Goal: Communication & Community: Answer question/provide support

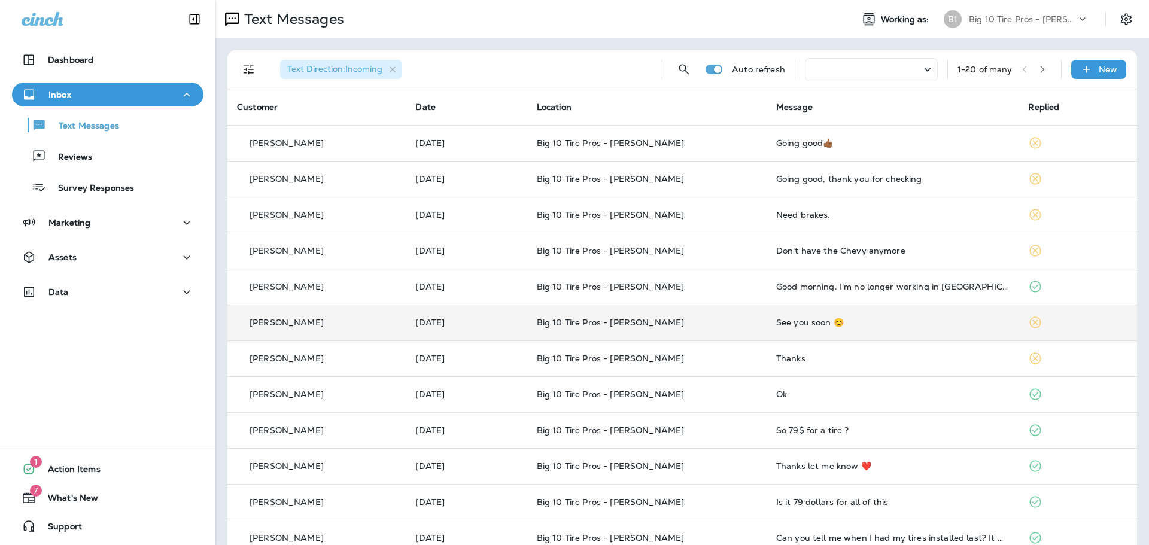
click at [844, 324] on div "See you soon 😊" at bounding box center [892, 323] width 233 height 10
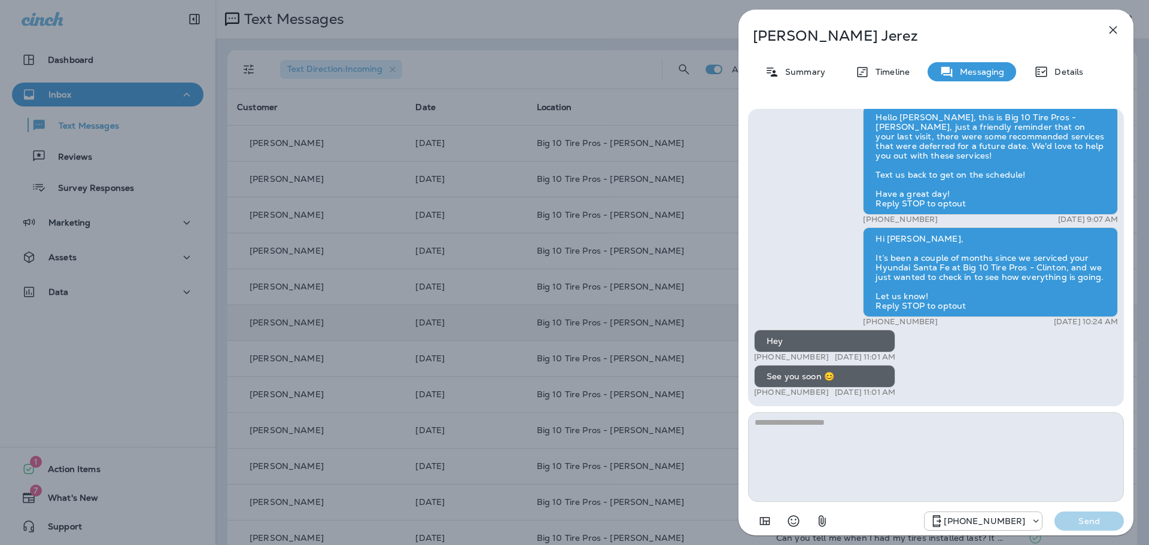
click at [839, 439] on textarea at bounding box center [936, 457] width 376 height 90
type textarea "**"
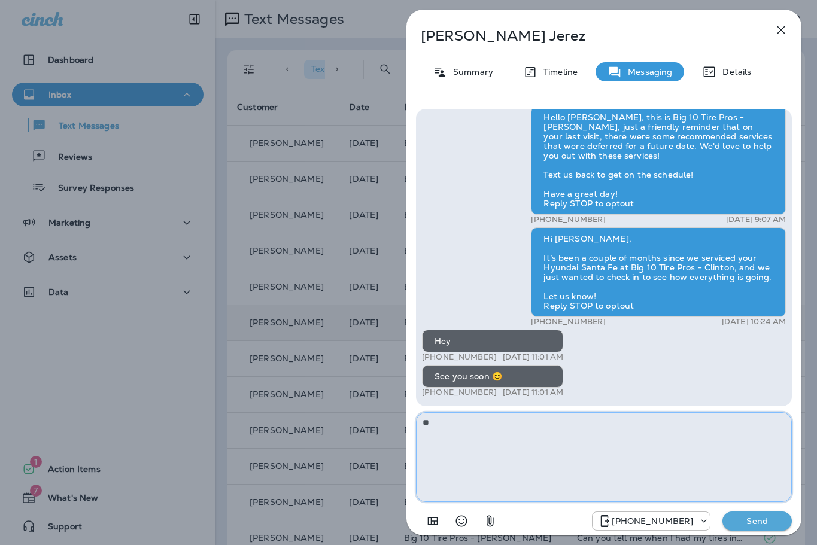
click at [374, 428] on div "[PERSON_NAME] Summary Timeline Messaging Details Thank you for stopping by Big …" at bounding box center [408, 272] width 817 height 545
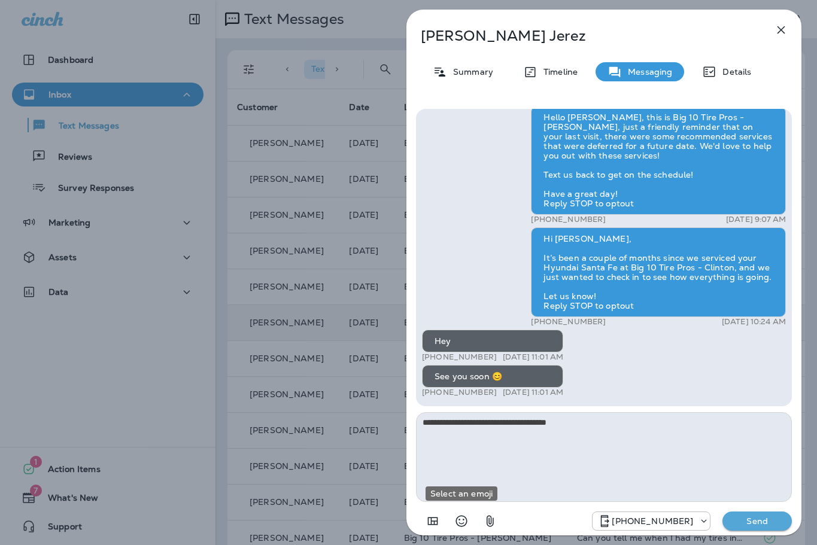
click at [457, 522] on icon "Select an emoji" at bounding box center [461, 521] width 11 height 11
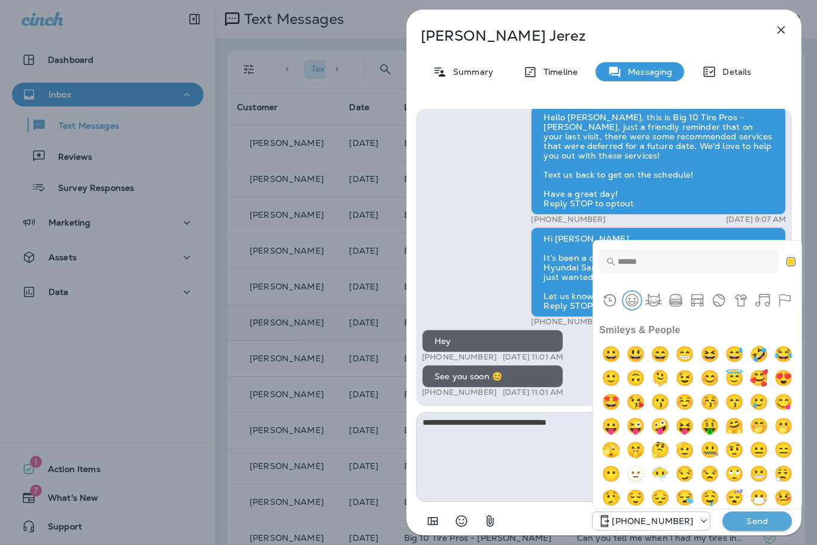
click at [633, 299] on button "Smileys & People" at bounding box center [632, 301] width 18 height 18
click at [612, 358] on img "grinning" at bounding box center [611, 354] width 24 height 24
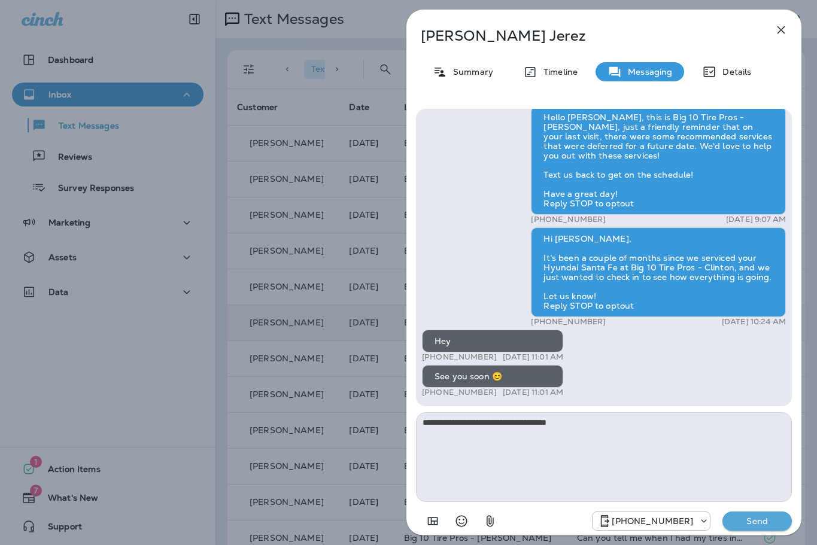
type textarea "**********"
drag, startPoint x: 582, startPoint y: 418, endPoint x: 423, endPoint y: 414, distance: 158.7
click at [423, 414] on textarea "**********" at bounding box center [604, 457] width 376 height 90
click at [775, 523] on p "Send" at bounding box center [757, 521] width 50 height 11
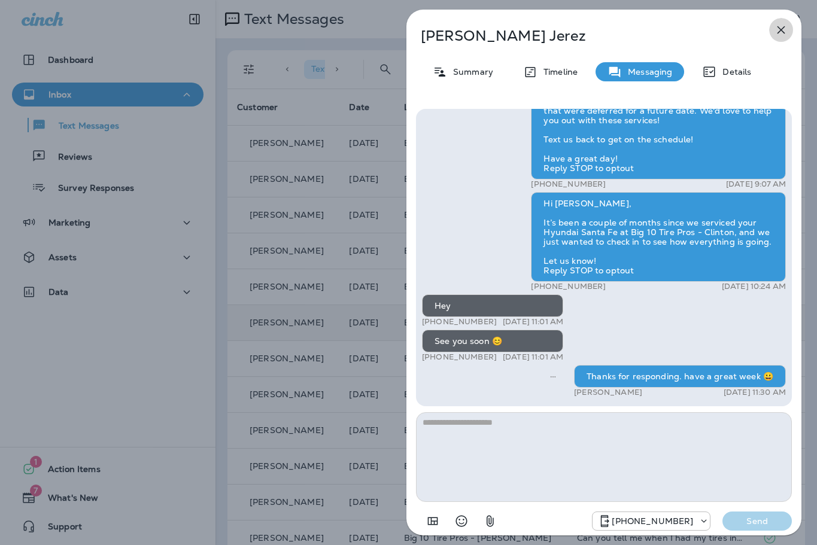
click at [784, 24] on icon "button" at bounding box center [781, 30] width 14 height 14
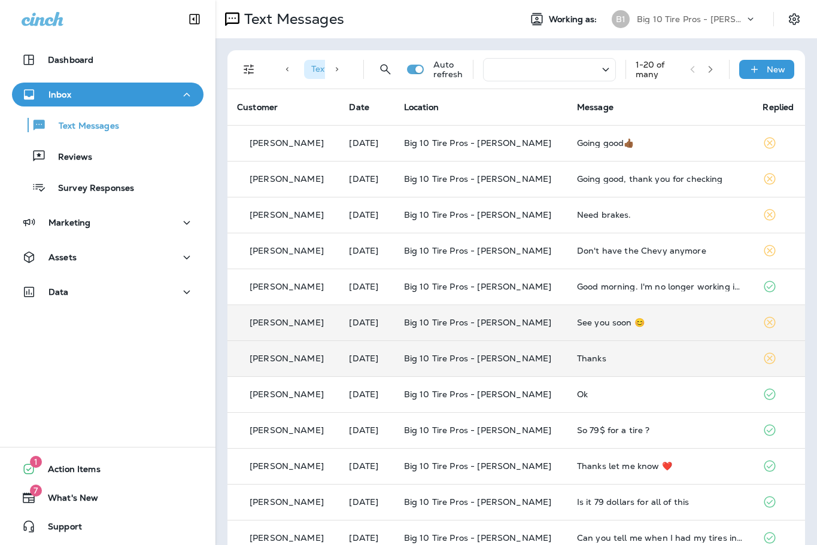
click at [683, 368] on td "Thanks" at bounding box center [660, 359] width 186 height 36
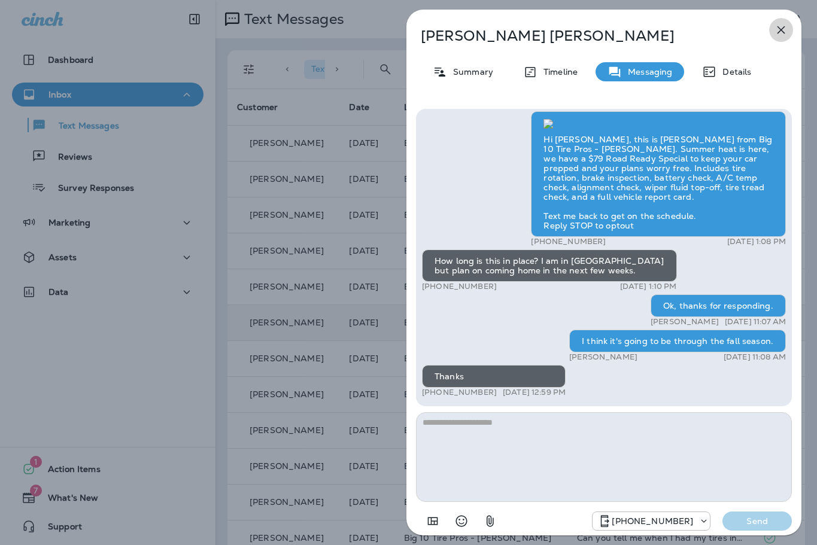
click at [787, 28] on icon "button" at bounding box center [781, 30] width 14 height 14
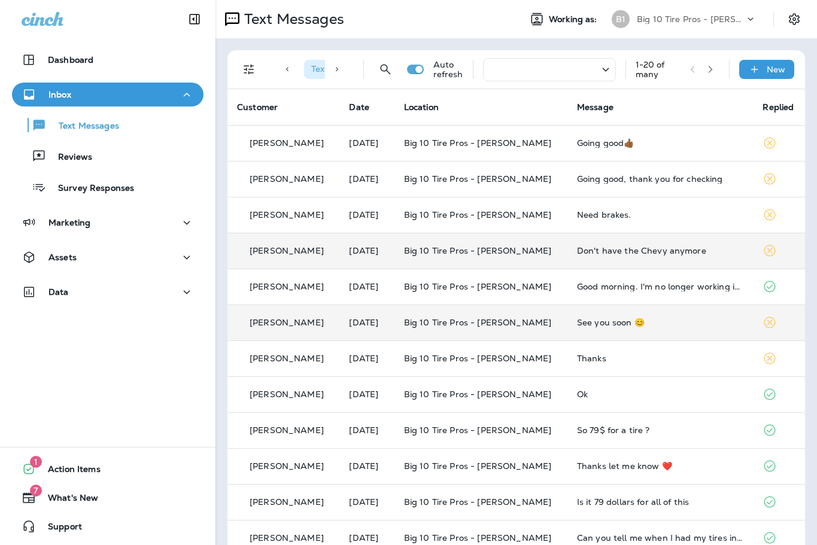
click at [698, 250] on div "Don't have the Chevy anymore" at bounding box center [660, 251] width 167 height 10
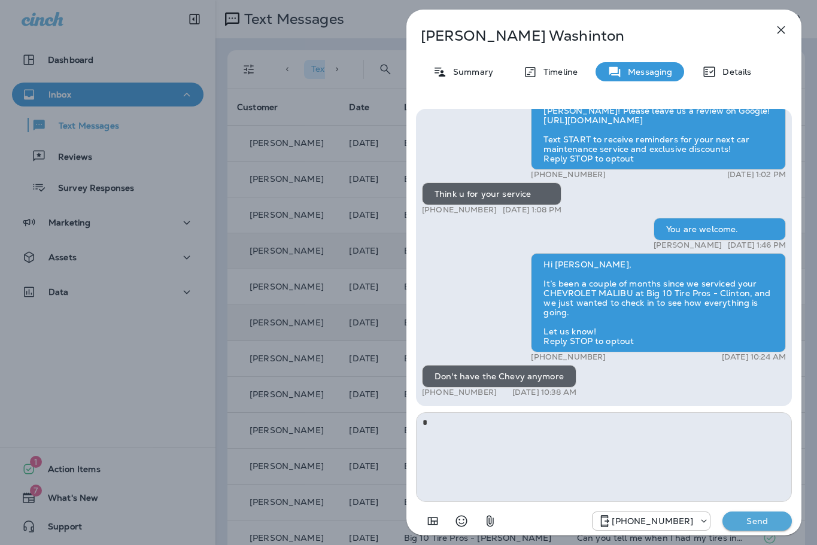
type textarea "*"
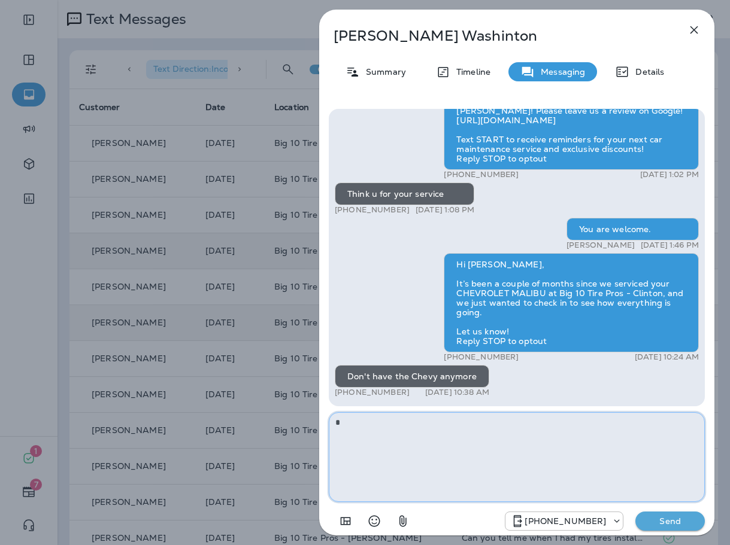
click at [479, 431] on textarea "*" at bounding box center [517, 457] width 376 height 90
paste textarea "**********"
drag, startPoint x: 511, startPoint y: 420, endPoint x: 426, endPoint y: 409, distance: 86.4
click at [426, 409] on div "Hi [PERSON_NAME], this is Big 10 Tire Pros - [PERSON_NAME]. Our records show yo…" at bounding box center [517, 321] width 376 height 424
type textarea "**********"
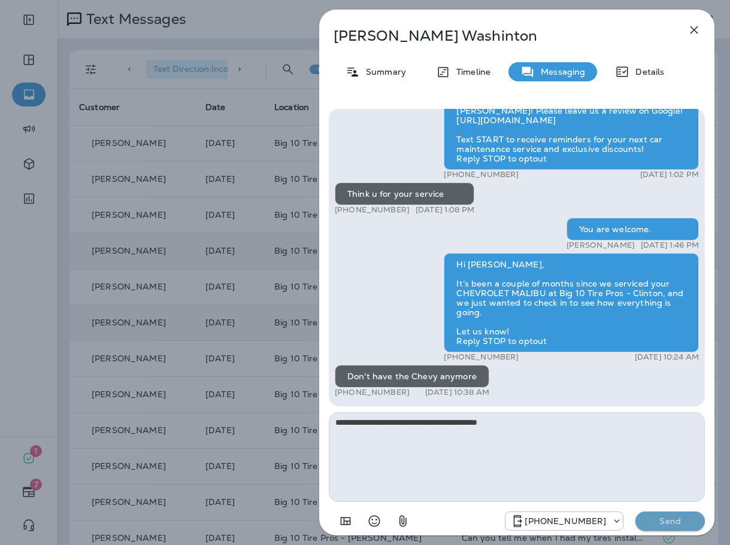
click at [679, 519] on p "Send" at bounding box center [670, 521] width 50 height 11
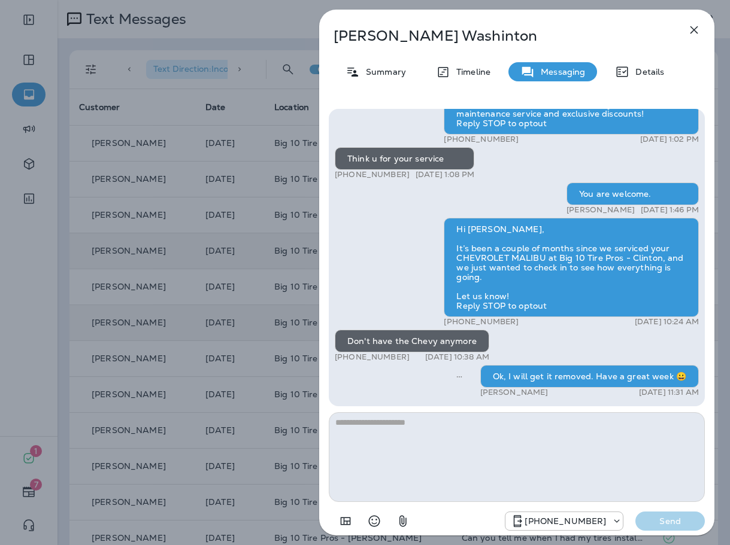
click at [686, 29] on button "button" at bounding box center [694, 30] width 24 height 24
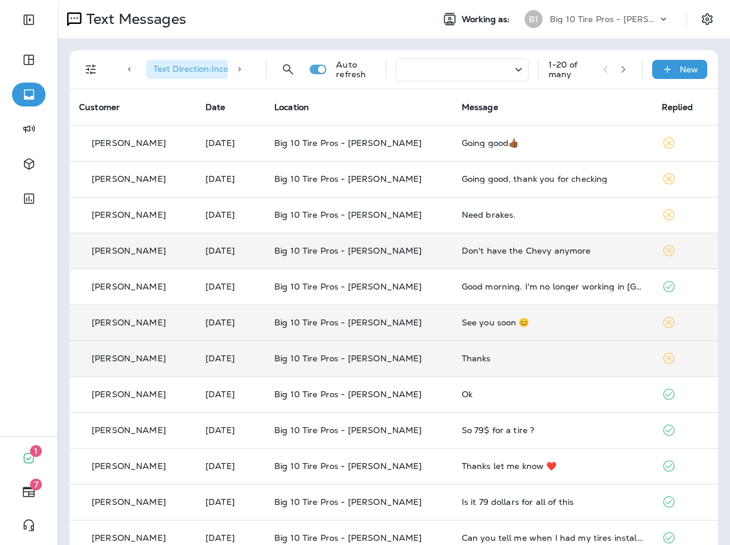
click at [462, 357] on div "Thanks" at bounding box center [552, 359] width 181 height 10
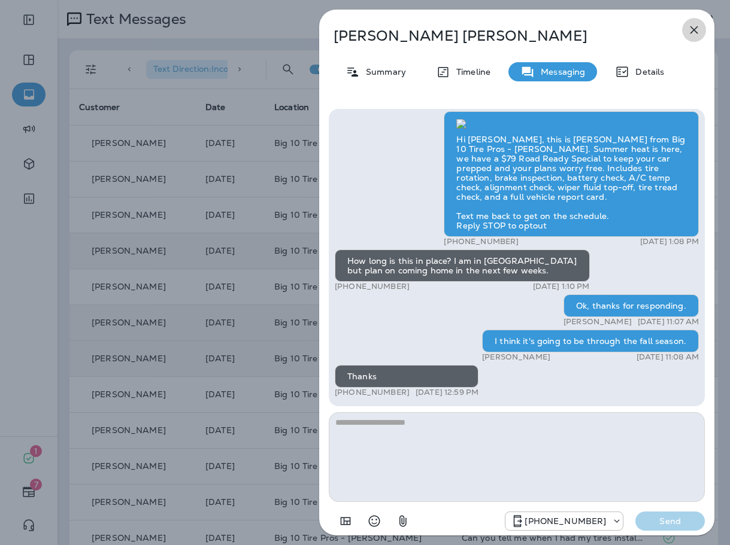
click at [692, 23] on icon "button" at bounding box center [694, 30] width 14 height 14
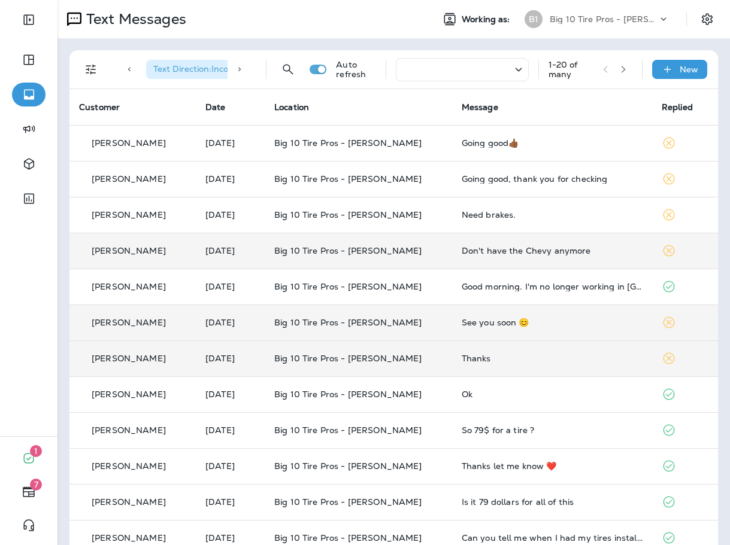
click at [518, 251] on div "Don't have the Chevy anymore" at bounding box center [552, 251] width 181 height 10
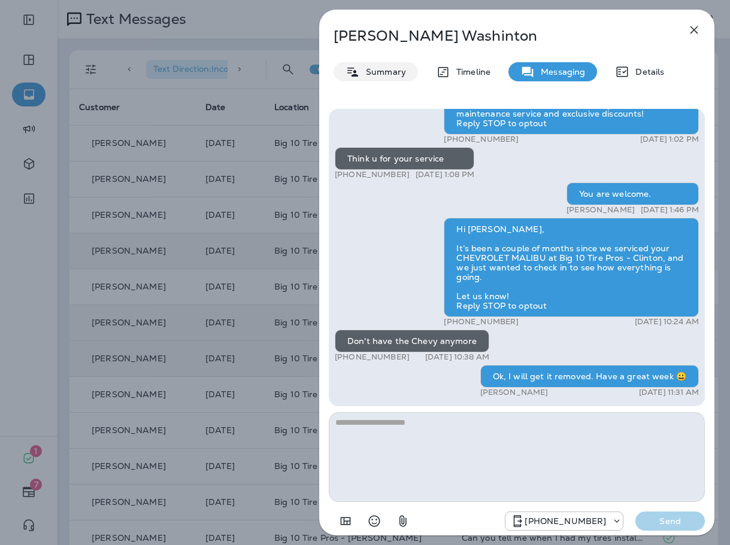
click at [371, 75] on p "Summary" at bounding box center [383, 72] width 46 height 10
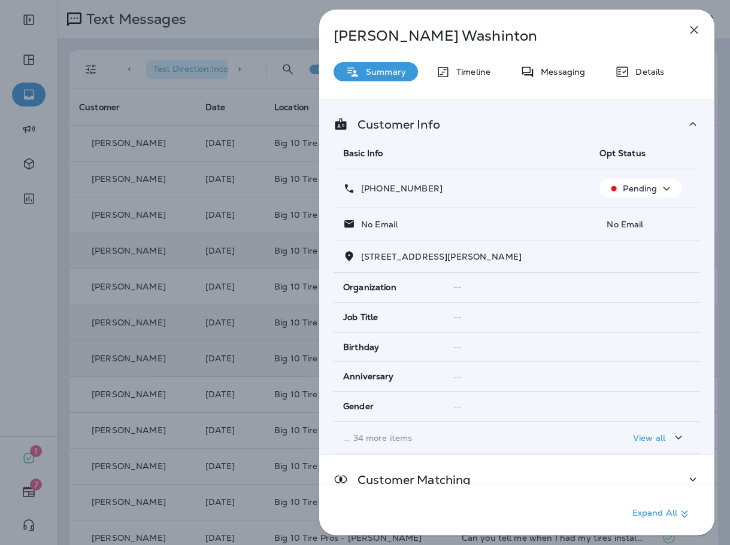
click at [652, 185] on p "Pending" at bounding box center [640, 189] width 34 height 10
click at [633, 216] on p "Opt out" at bounding box center [633, 218] width 32 height 10
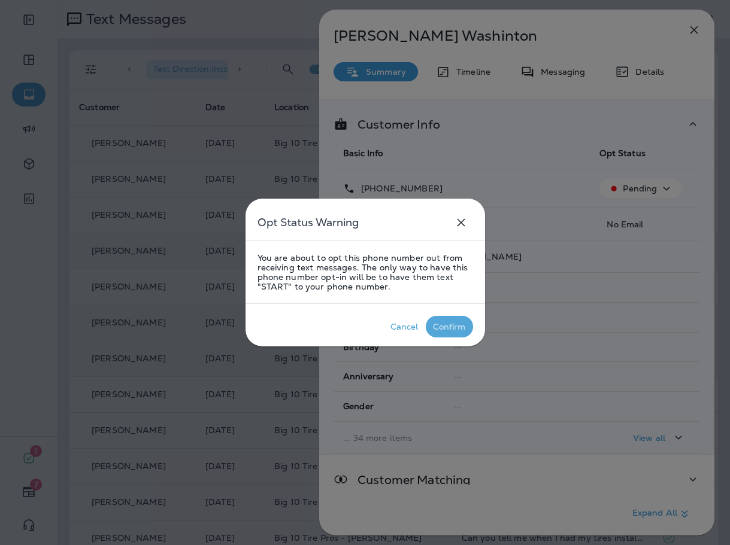
click at [451, 324] on div "Confirm" at bounding box center [449, 327] width 33 height 10
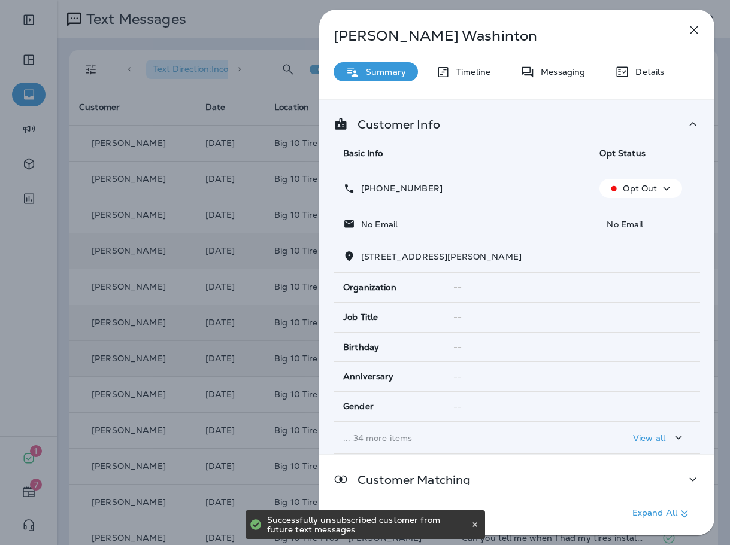
click at [702, 28] on button "button" at bounding box center [694, 30] width 24 height 24
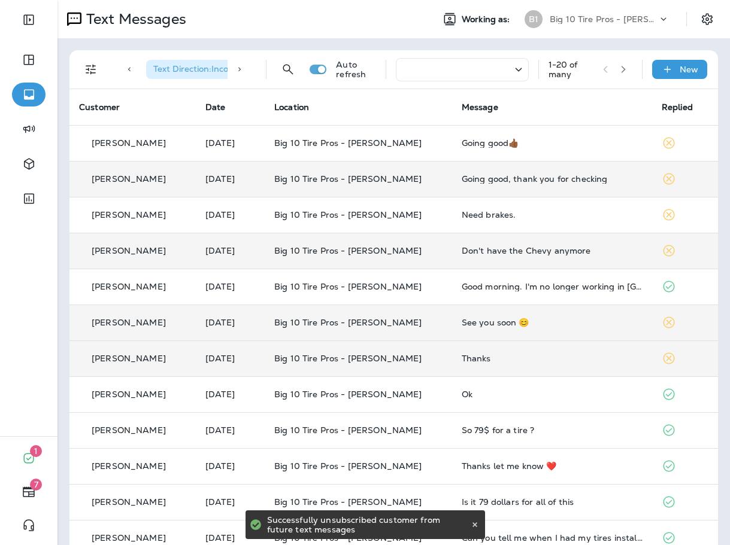
click at [479, 181] on div "Going good, thank you for checking" at bounding box center [552, 179] width 181 height 10
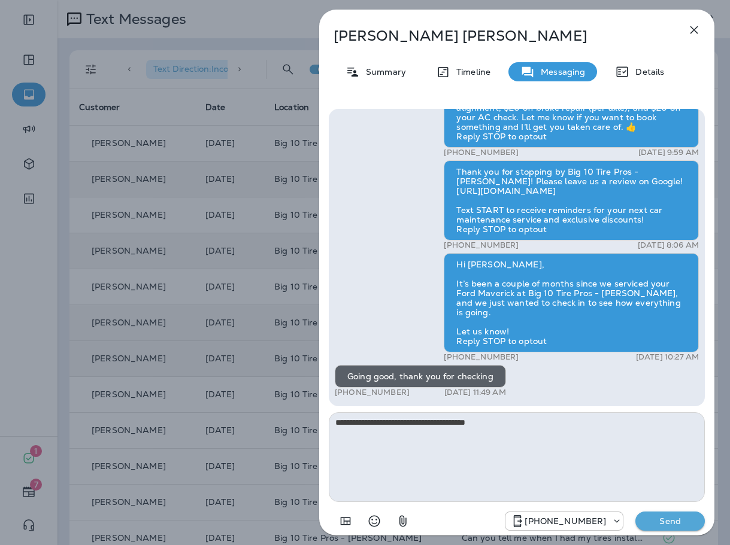
type textarea "**********"
click at [667, 515] on button "Send" at bounding box center [669, 521] width 69 height 19
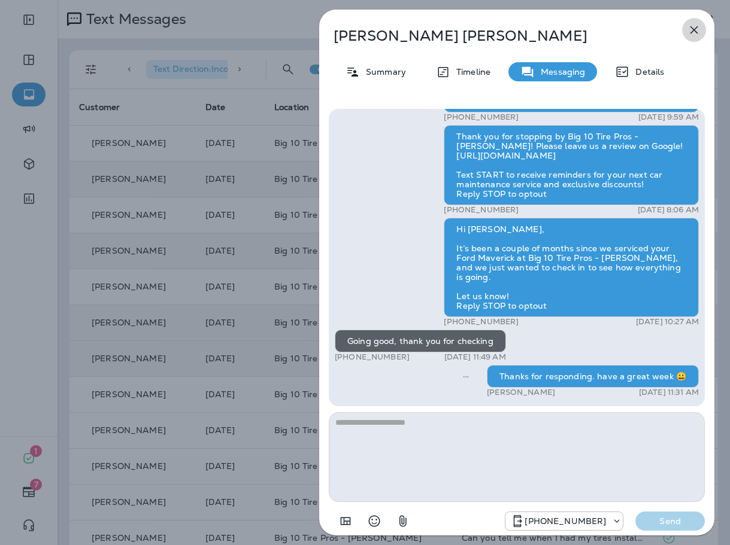
click at [693, 29] on icon "button" at bounding box center [694, 30] width 8 height 8
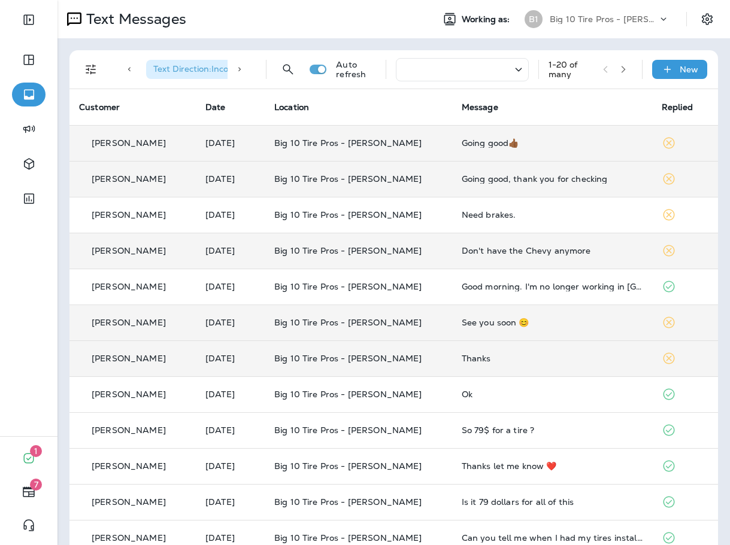
click at [533, 147] on div "Going good👍🏾" at bounding box center [552, 143] width 181 height 10
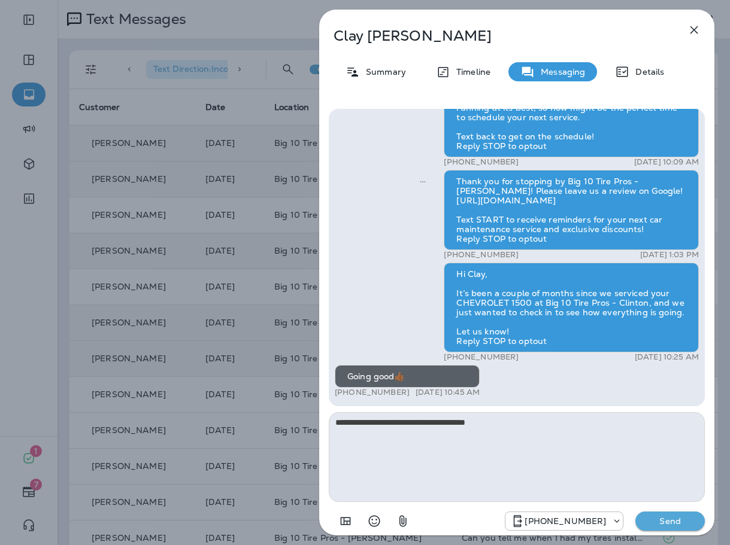
type textarea "**********"
click at [657, 518] on p "Send" at bounding box center [670, 521] width 50 height 11
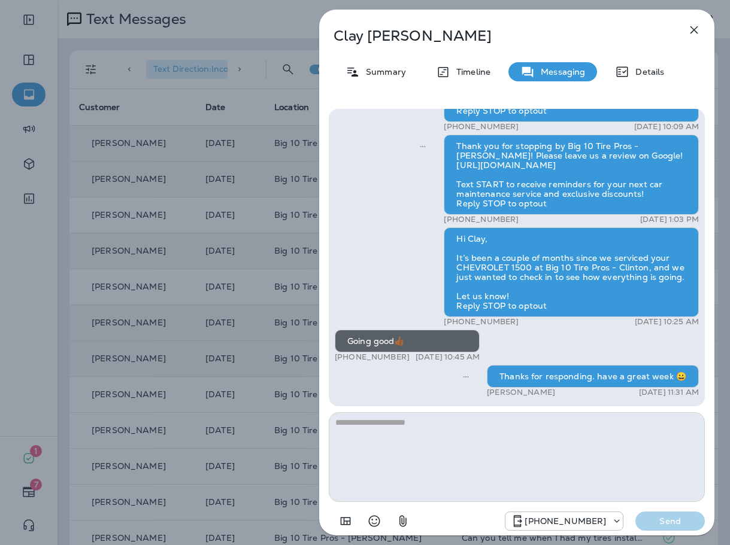
click at [694, 27] on icon "button" at bounding box center [694, 30] width 14 height 14
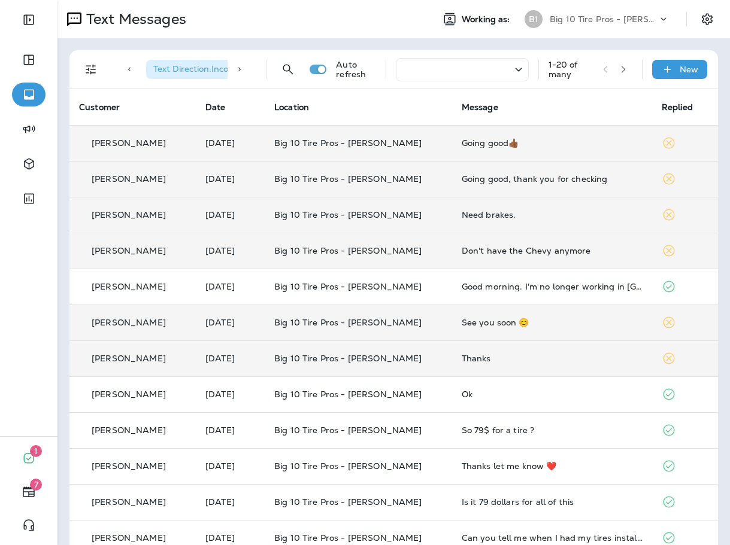
click at [579, 229] on td "Need brakes." at bounding box center [552, 215] width 200 height 36
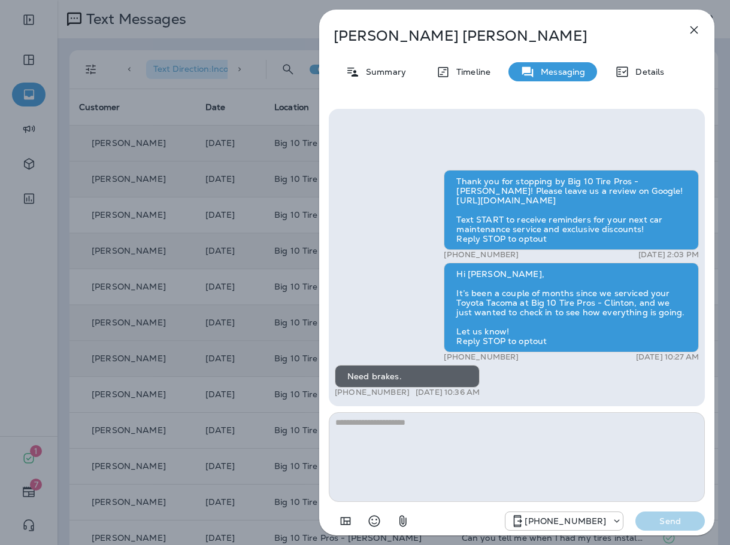
click at [428, 432] on textarea at bounding box center [517, 457] width 376 height 90
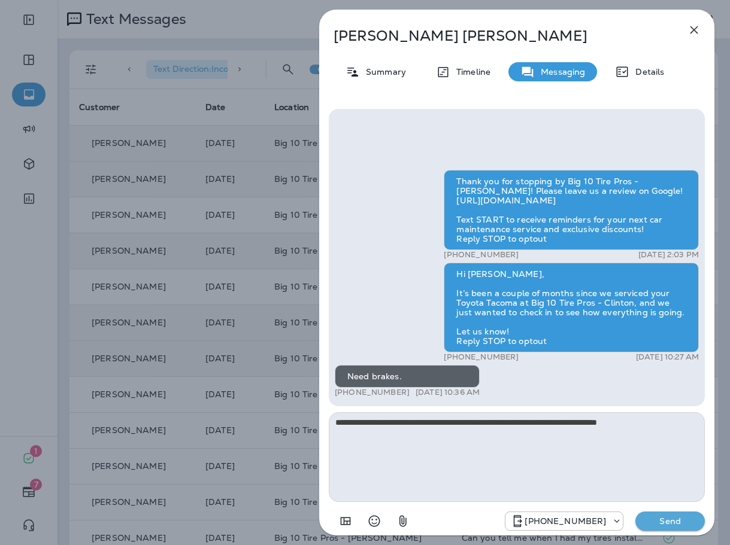
drag, startPoint x: 586, startPoint y: 421, endPoint x: 501, endPoint y: 418, distance: 85.1
click at [501, 418] on textarea "**********" at bounding box center [517, 457] width 376 height 90
type textarea "**********"
click at [675, 521] on p "Send" at bounding box center [670, 521] width 50 height 11
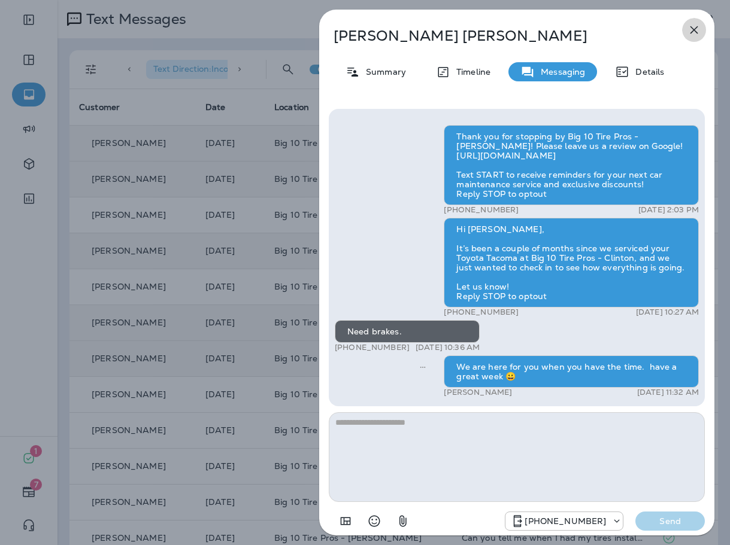
click at [701, 28] on button "button" at bounding box center [694, 30] width 24 height 24
